Goal: Task Accomplishment & Management: Use online tool/utility

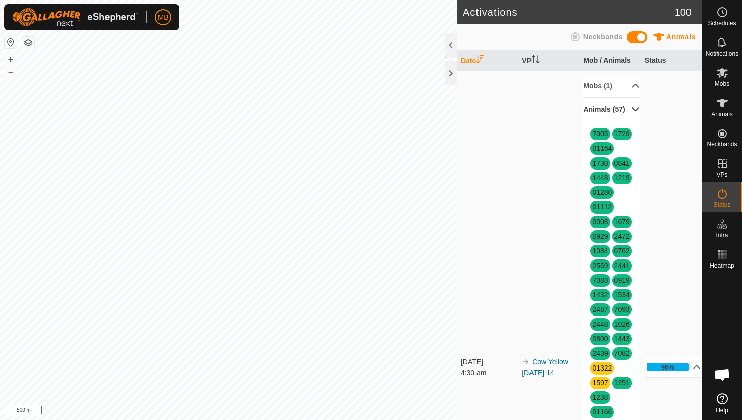
click at [628, 109] on p-accordion-header "Animals (57)" at bounding box center [611, 109] width 57 height 23
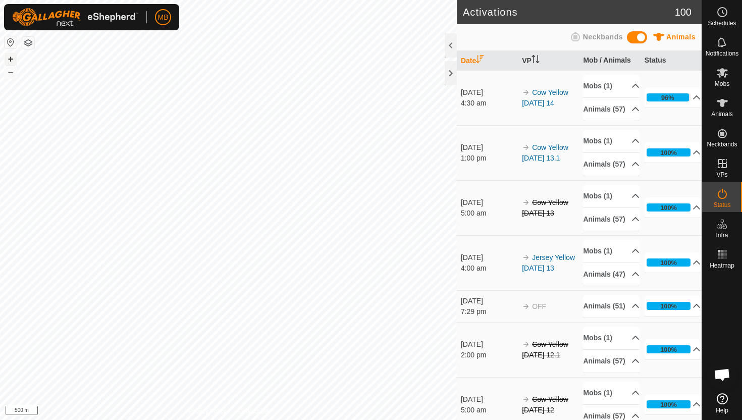
click at [11, 60] on button "+" at bounding box center [11, 59] width 12 height 12
click at [14, 55] on button "+" at bounding box center [11, 59] width 12 height 12
click at [13, 57] on button "+" at bounding box center [11, 59] width 12 height 12
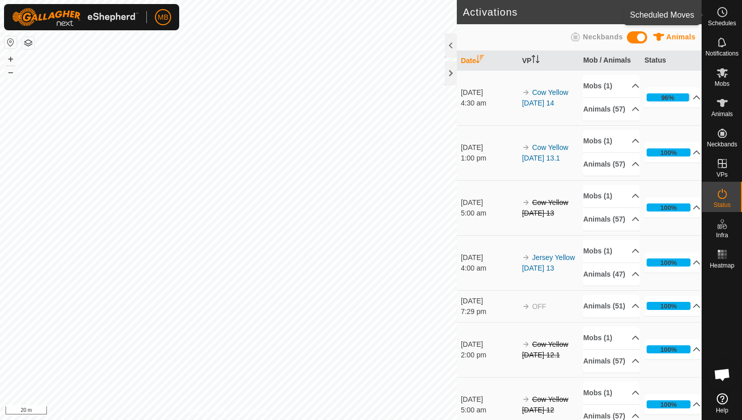
click at [721, 18] on es-schedule-vp-svg-icon at bounding box center [723, 12] width 18 height 16
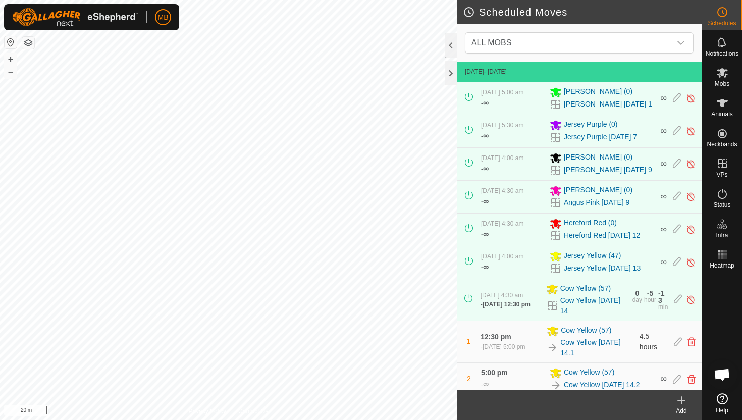
scroll to position [9, 0]
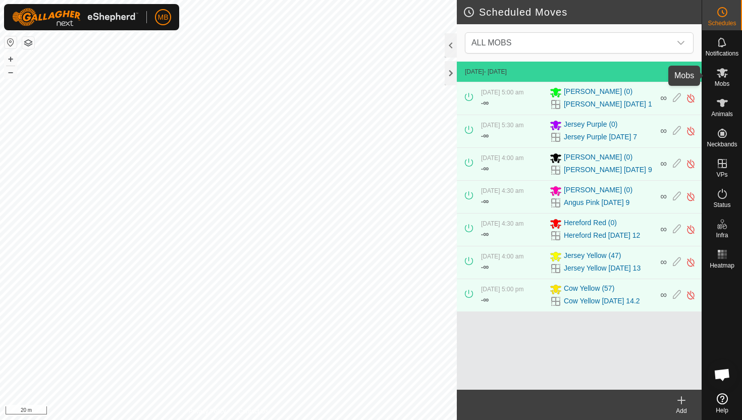
click at [723, 76] on icon at bounding box center [723, 73] width 12 height 12
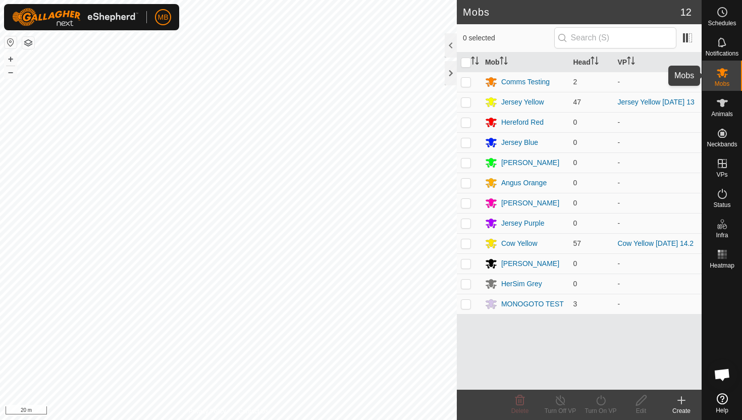
click at [721, 74] on icon at bounding box center [722, 73] width 11 height 10
click at [466, 105] on p-checkbox at bounding box center [466, 102] width 10 height 8
checkbox input "true"
click at [602, 398] on icon at bounding box center [601, 400] width 13 height 12
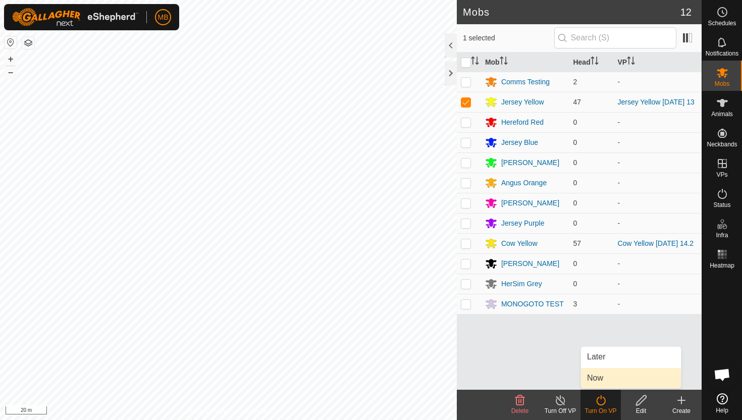
click at [609, 382] on link "Now" at bounding box center [631, 378] width 100 height 20
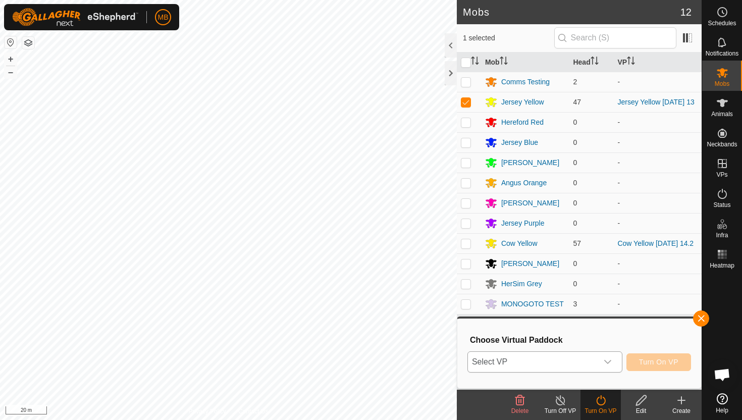
click at [613, 363] on div "dropdown trigger" at bounding box center [608, 362] width 20 height 20
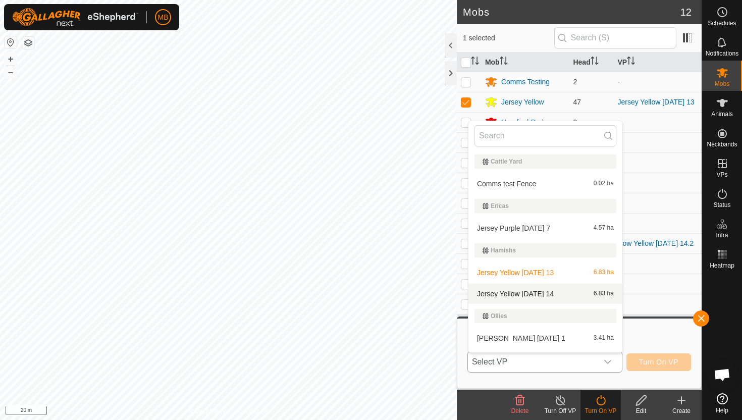
click at [561, 294] on li "Jersey Yellow Tuesday 14 6.83 ha" at bounding box center [546, 294] width 154 height 20
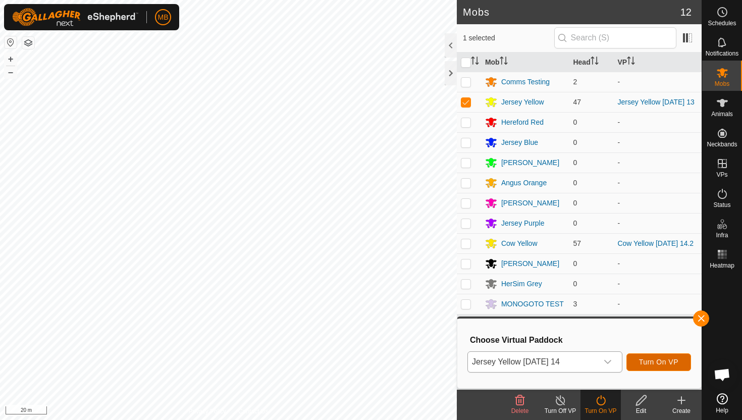
click at [671, 359] on span "Turn On VP" at bounding box center [658, 362] width 39 height 8
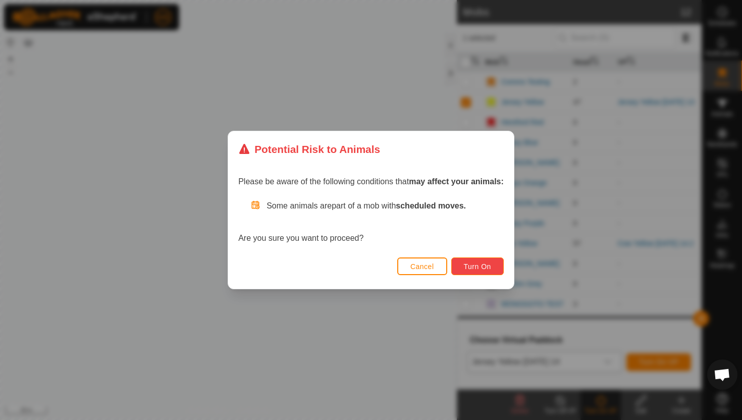
click at [490, 265] on span "Turn On" at bounding box center [477, 267] width 27 height 8
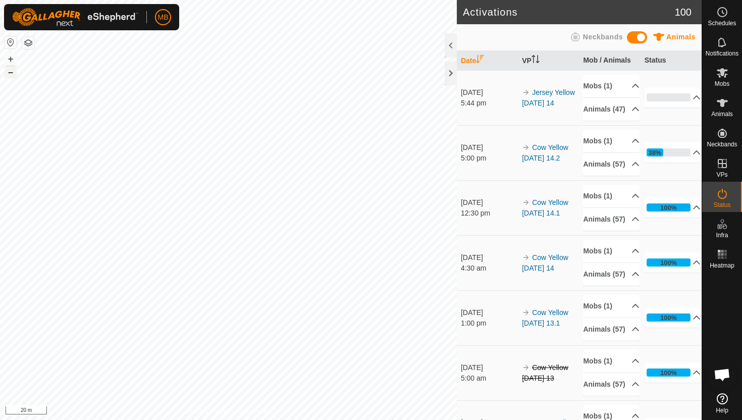
click at [12, 73] on button "–" at bounding box center [11, 72] width 12 height 12
